Goal: Find specific page/section: Find specific page/section

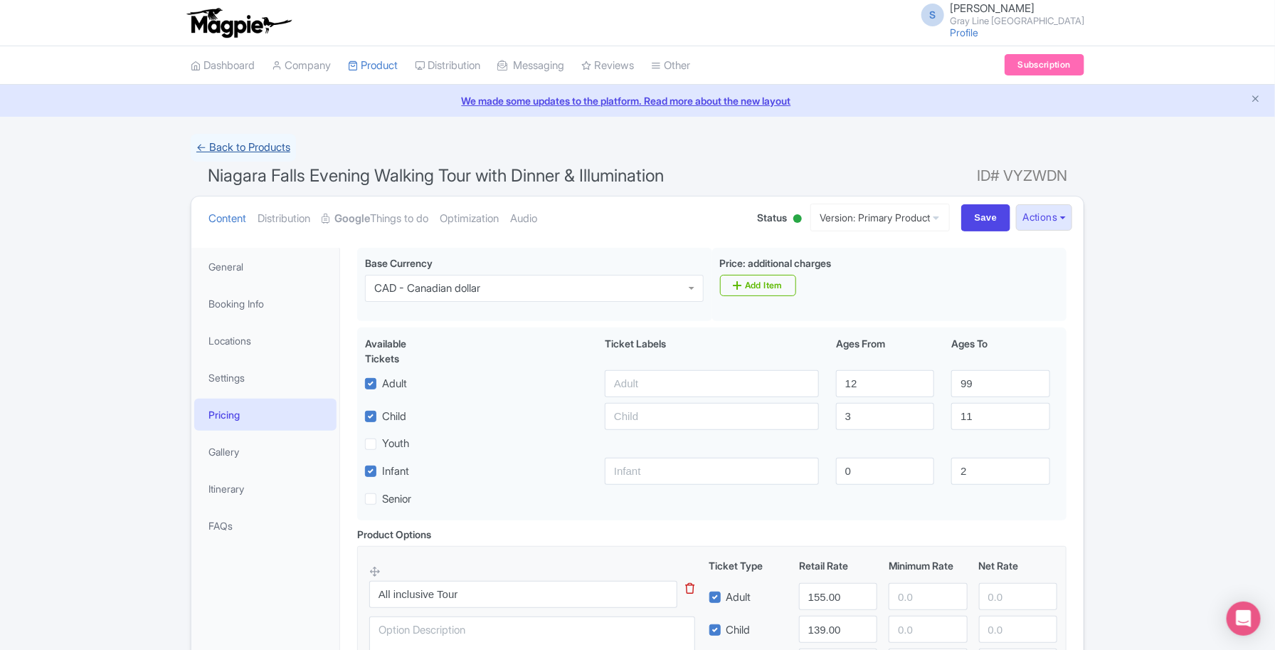
click at [253, 147] on link "← Back to Products" at bounding box center [243, 148] width 105 height 28
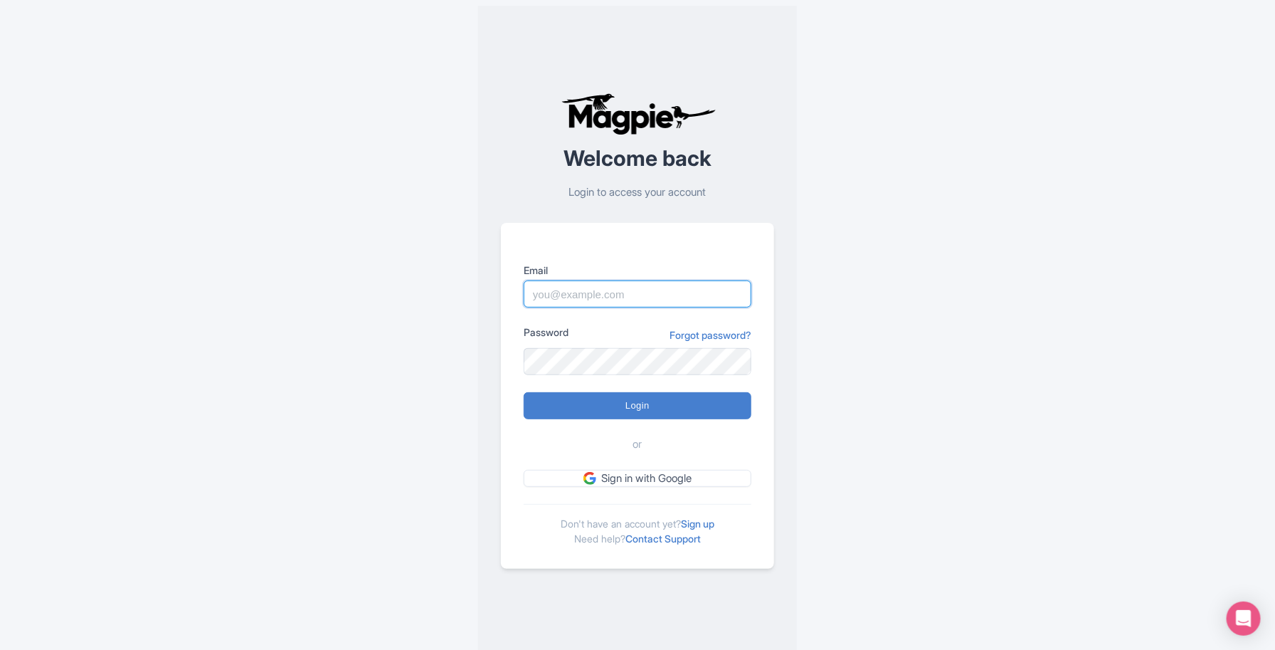
click at [625, 290] on input "Email" at bounding box center [638, 293] width 228 height 27
type input "[EMAIL_ADDRESS][DOMAIN_NAME]"
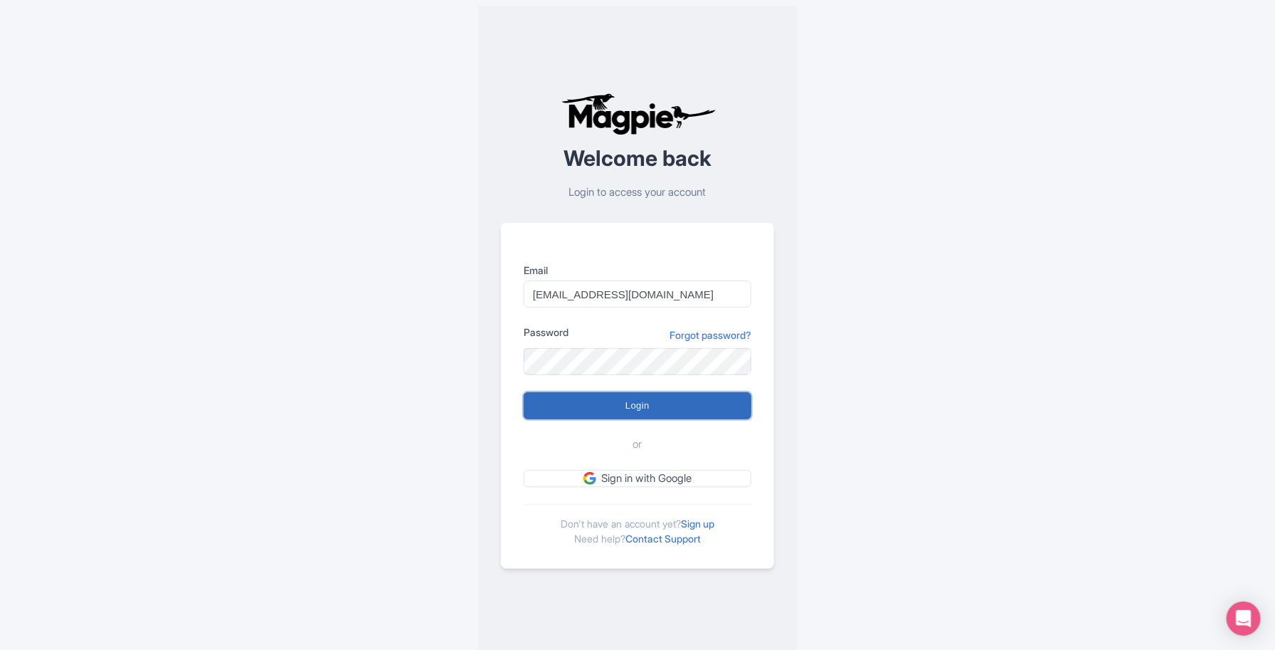
click at [645, 404] on input "Login" at bounding box center [638, 405] width 228 height 27
type input "Logging in..."
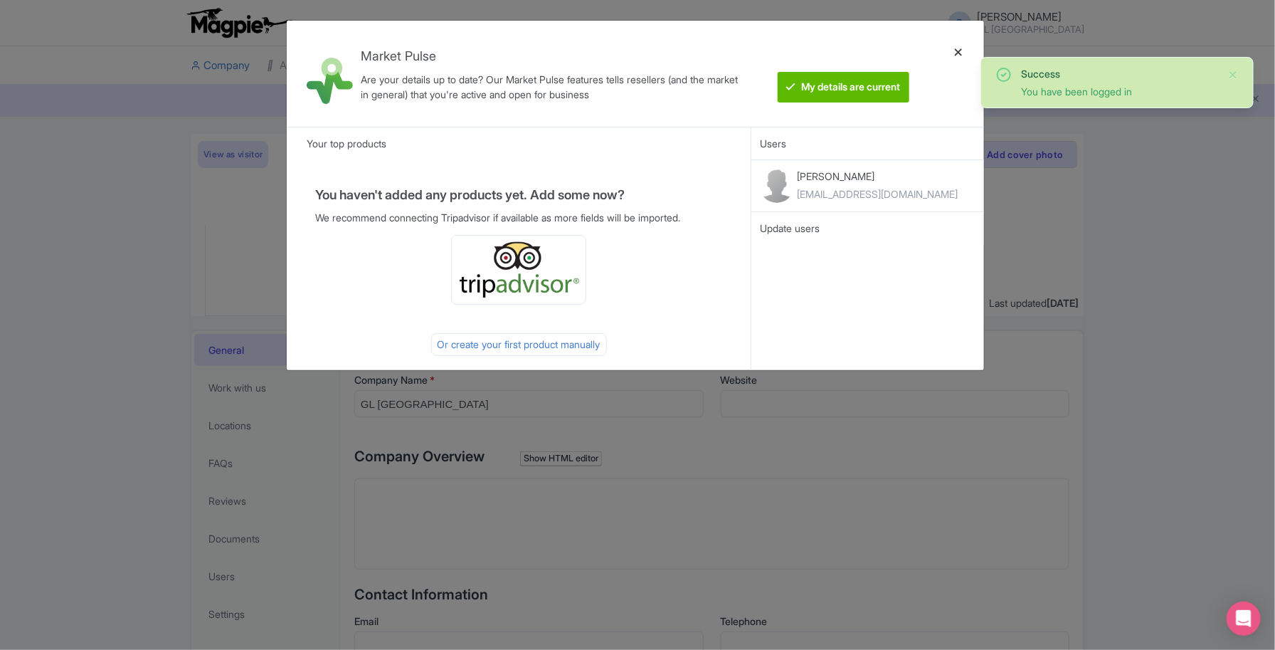
click at [956, 50] on div at bounding box center [958, 73] width 34 height 83
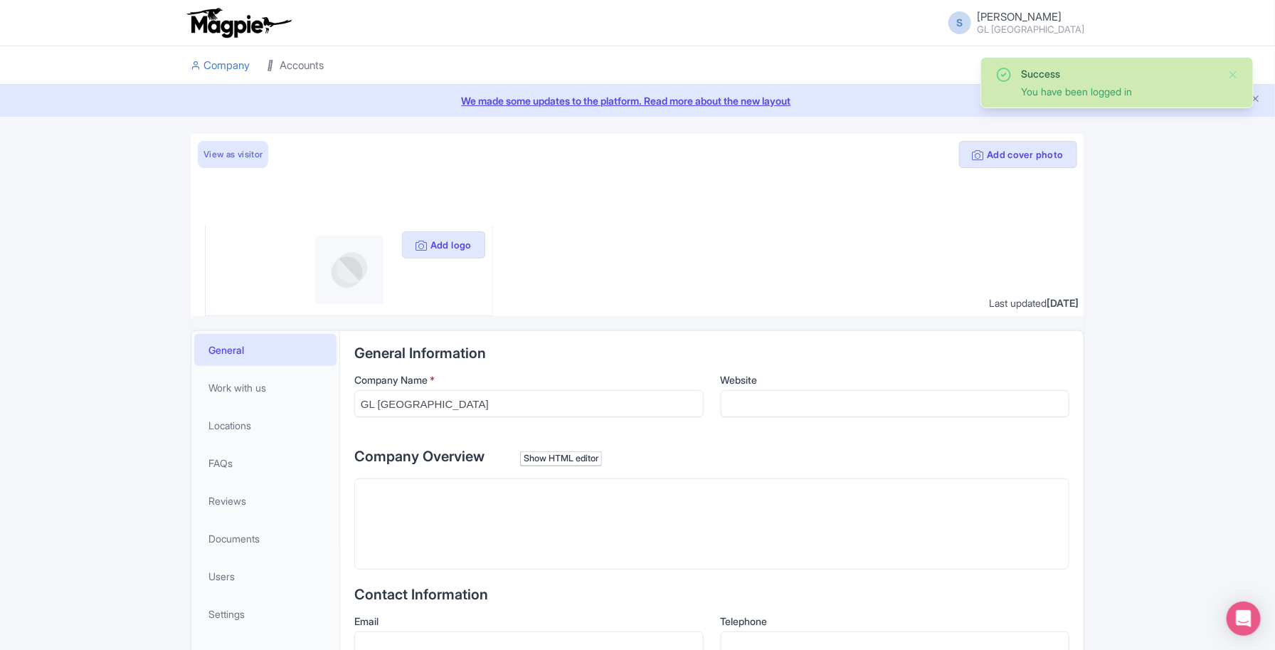
click at [285, 61] on link "Accounts" at bounding box center [295, 65] width 57 height 39
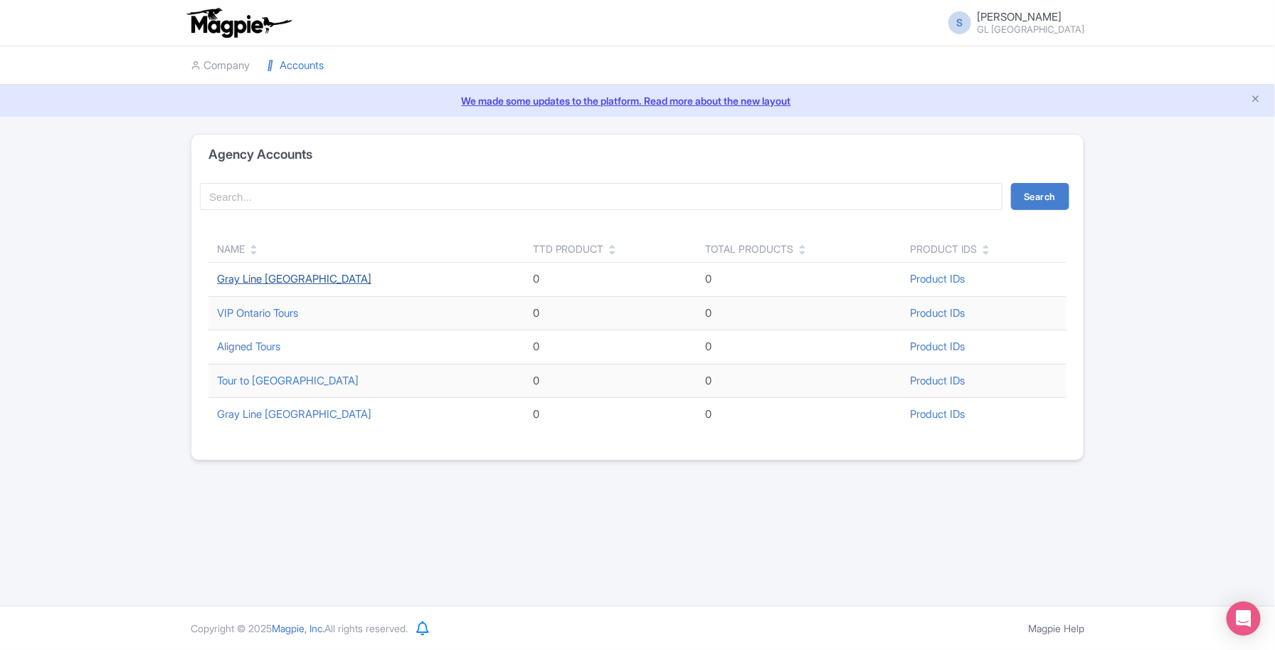
click at [282, 282] on link "Gray Line Niagara Falls" at bounding box center [294, 279] width 154 height 14
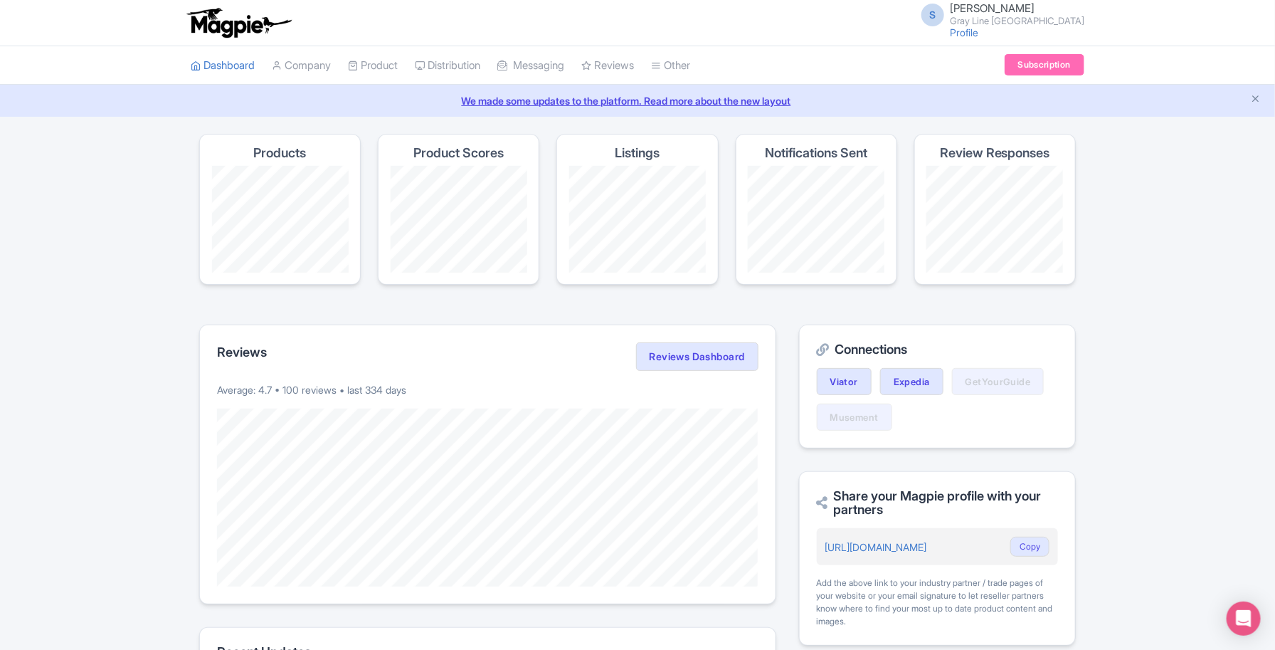
click at [406, 58] on li "Product My Products Image Library Rate Sheets" at bounding box center [372, 65] width 67 height 38
click at [400, 105] on link "My Products" at bounding box center [416, 101] width 135 height 22
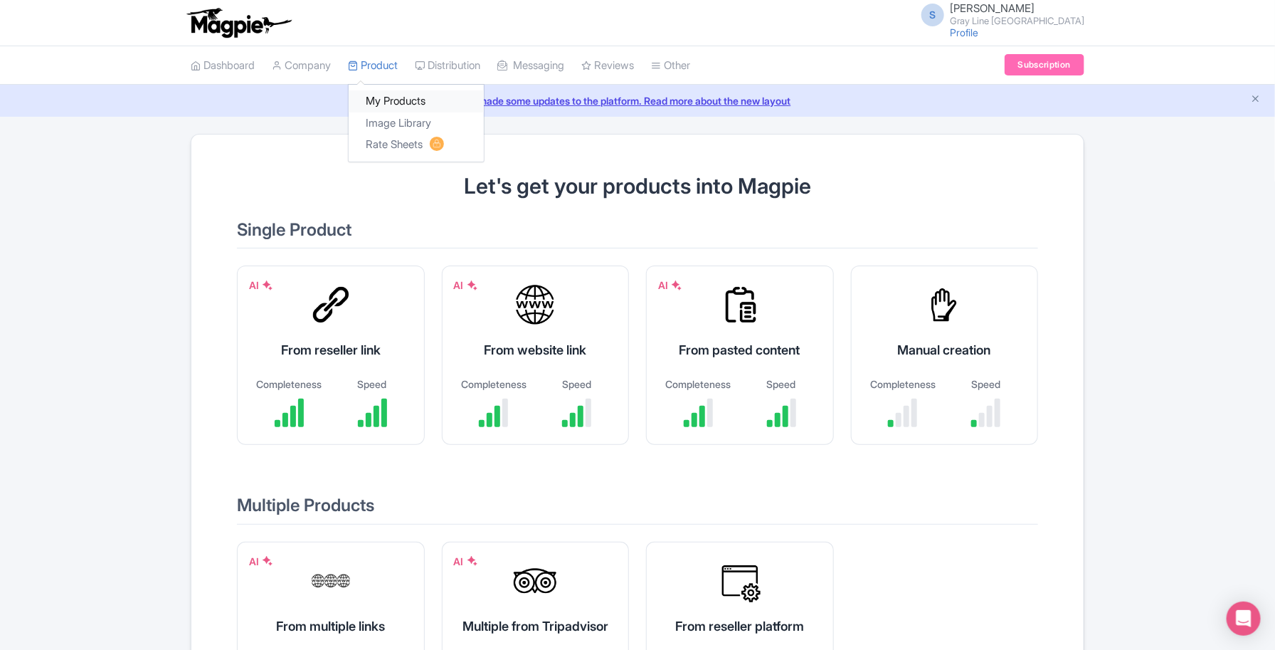
click at [399, 100] on link "My Products" at bounding box center [416, 101] width 135 height 22
click at [379, 55] on link "Product" at bounding box center [373, 65] width 50 height 39
click at [1254, 100] on icon "Close announcement" at bounding box center [1255, 98] width 11 height 11
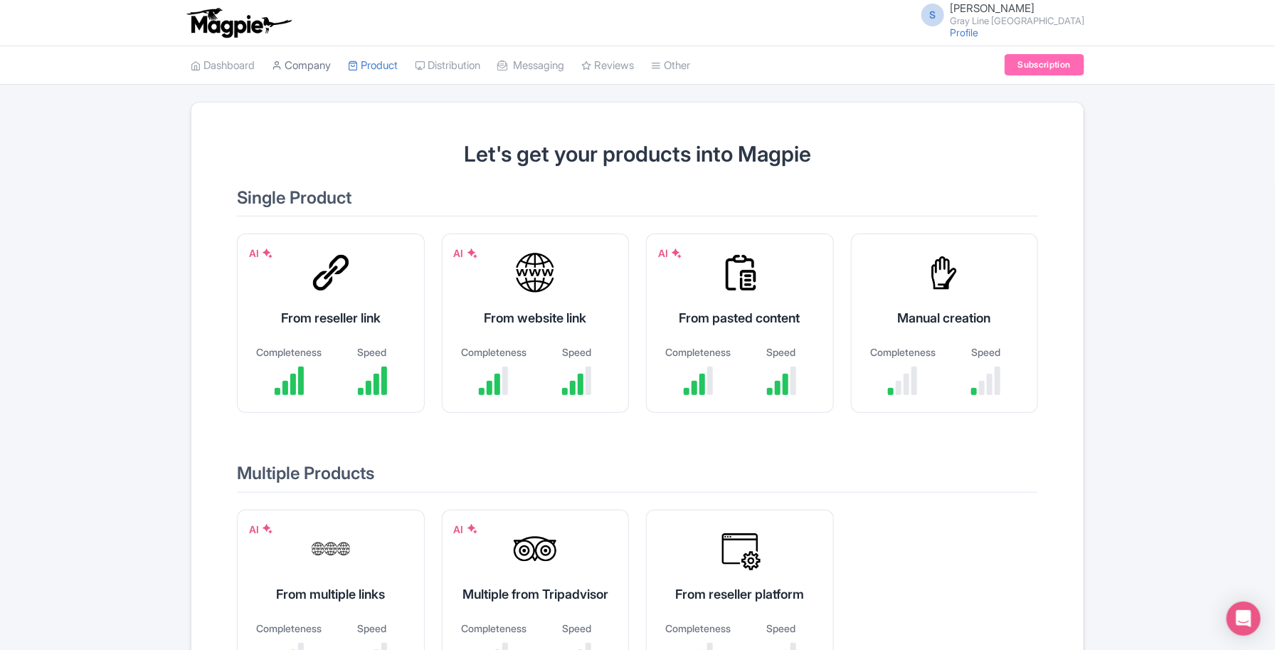
click at [322, 69] on link "Company" at bounding box center [301, 65] width 59 height 39
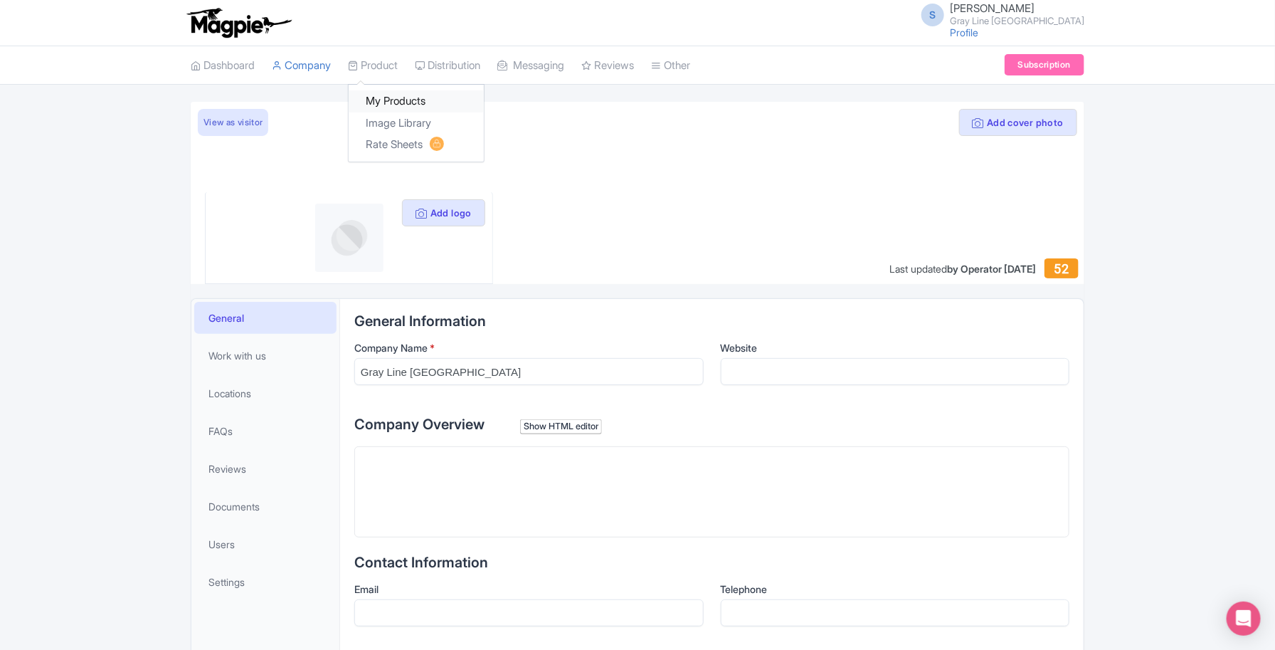
click at [388, 102] on link "My Products" at bounding box center [416, 101] width 135 height 22
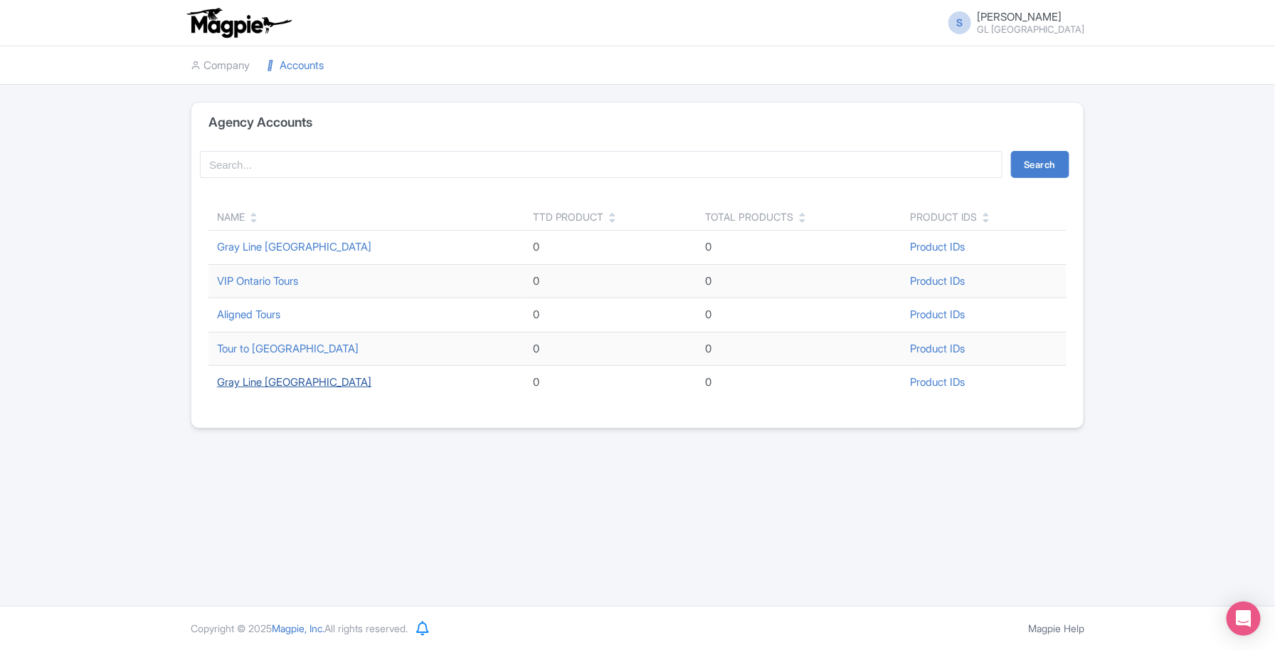
click at [267, 386] on link "Gray Line [GEOGRAPHIC_DATA]" at bounding box center [294, 382] width 154 height 14
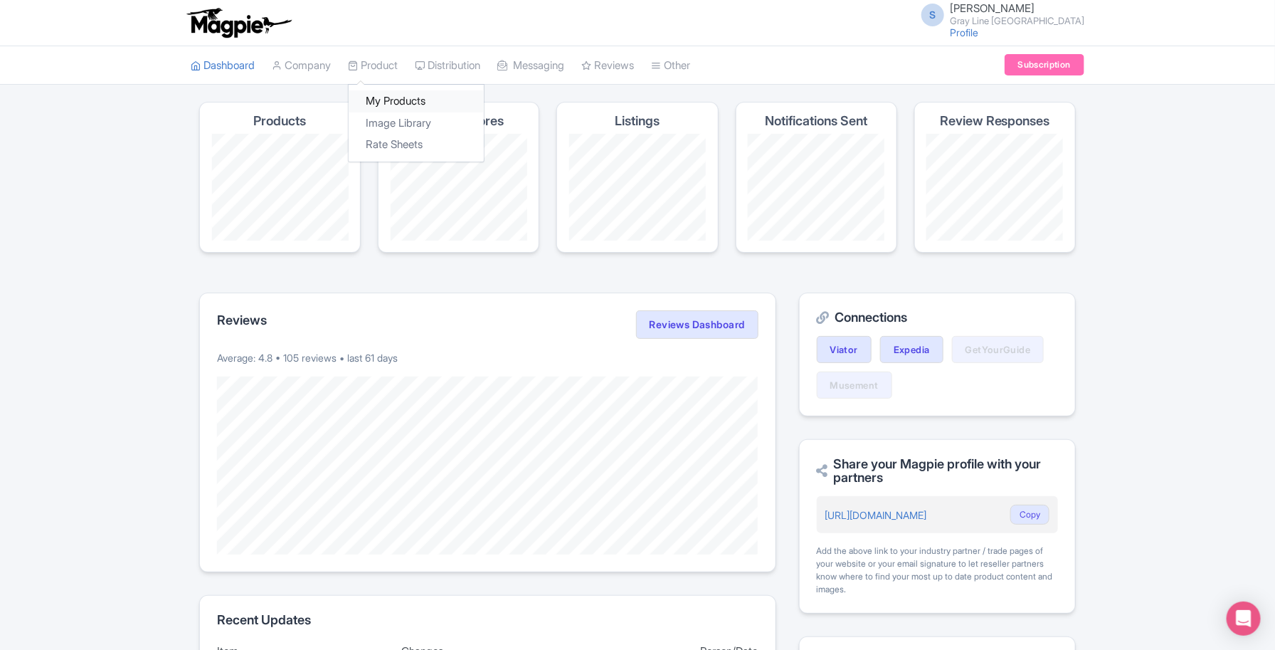
click at [397, 90] on link "My Products" at bounding box center [416, 101] width 135 height 22
click at [641, 117] on h4 "Listings" at bounding box center [637, 121] width 45 height 14
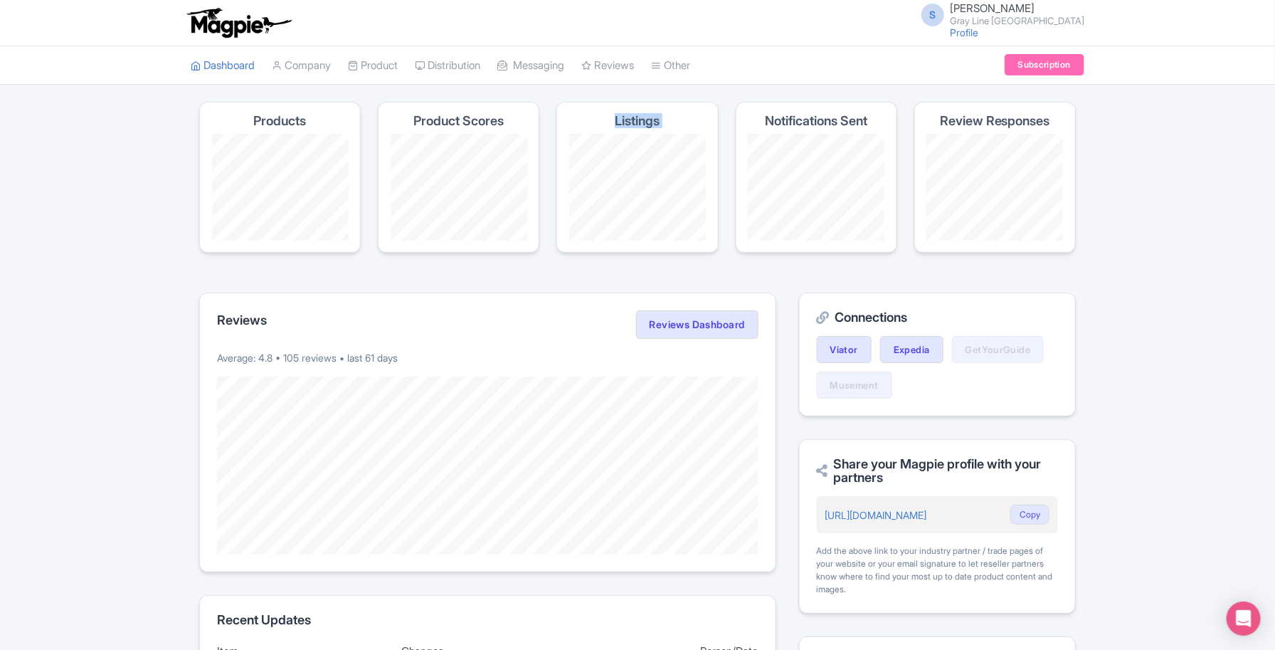
click at [641, 117] on h4 "Listings" at bounding box center [637, 121] width 45 height 14
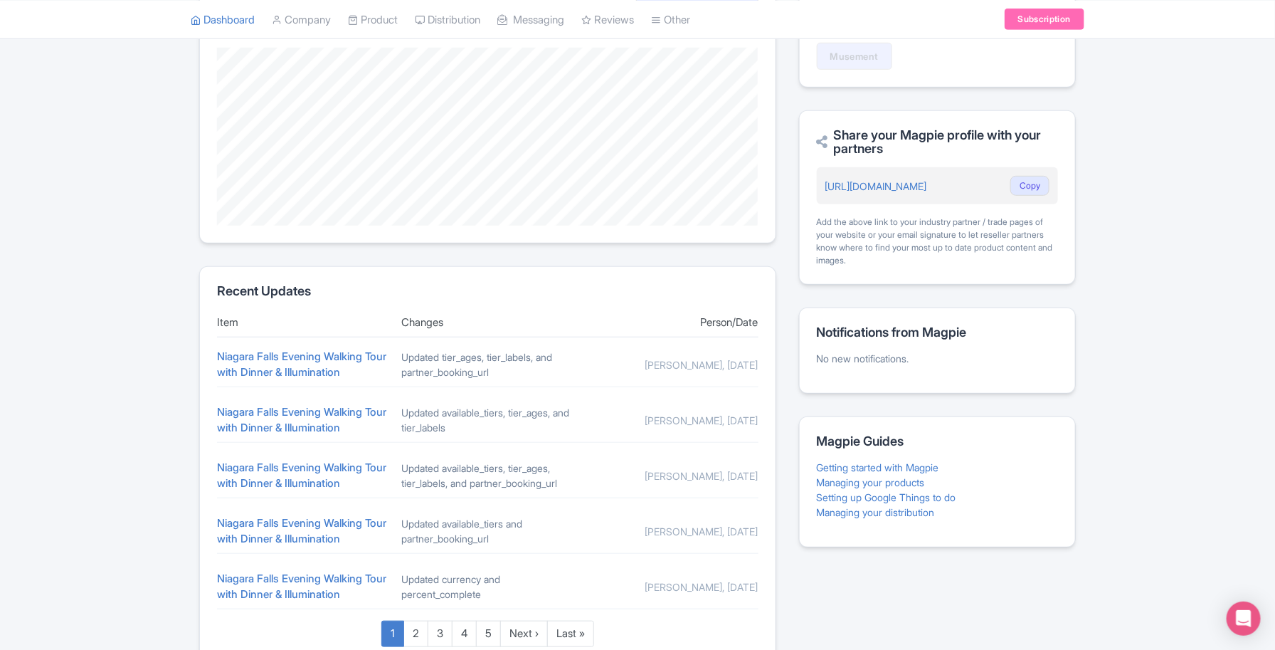
scroll to position [418, 0]
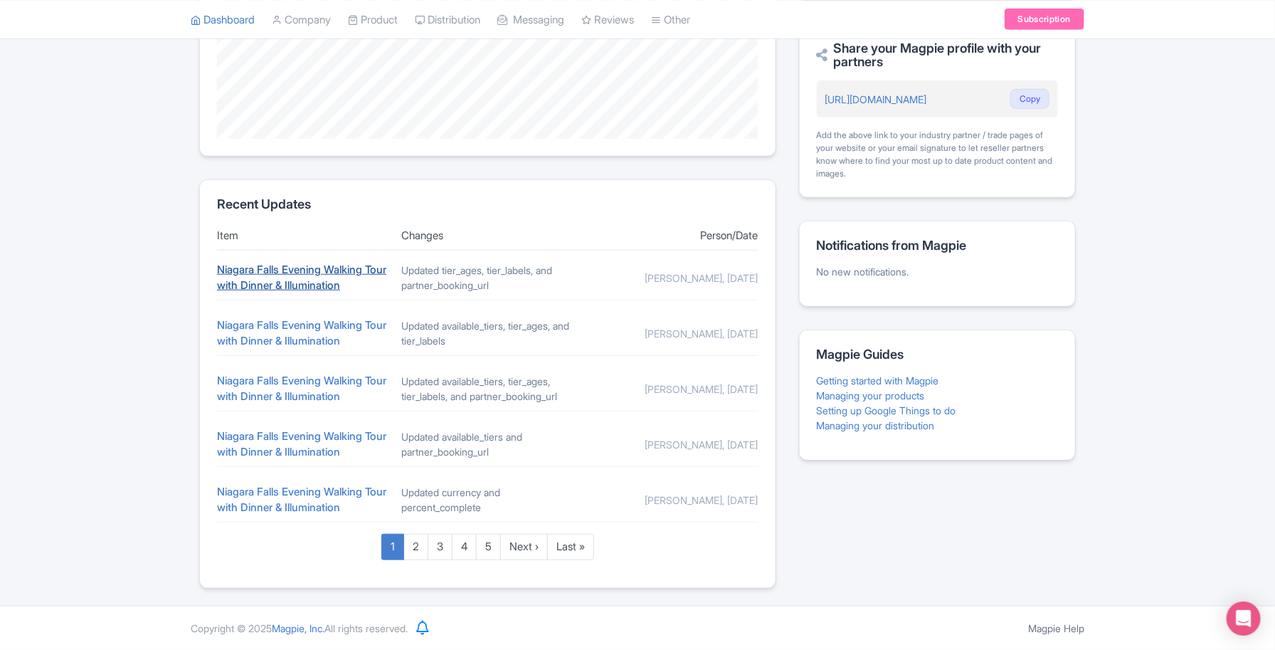
click at [287, 264] on link "Niagara Falls Evening Walking Tour with Dinner & Illumination" at bounding box center [301, 278] width 169 height 30
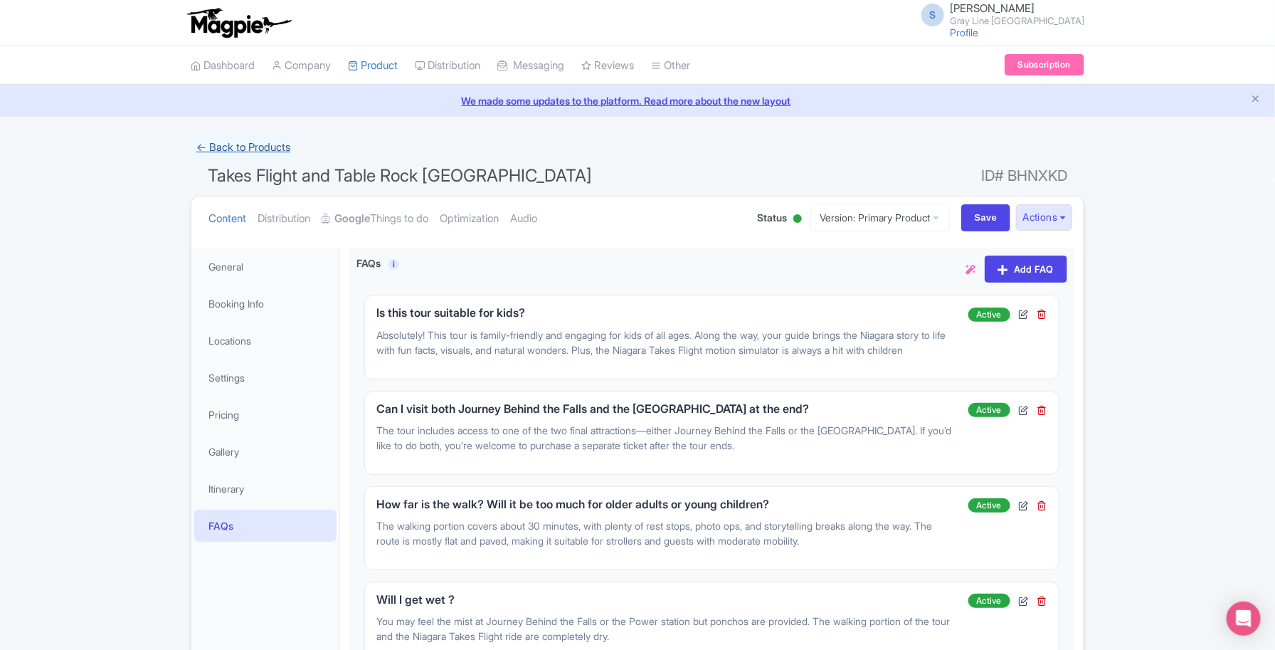
click at [246, 149] on link "← Back to Products" at bounding box center [243, 148] width 105 height 28
